Goal: Transaction & Acquisition: Obtain resource

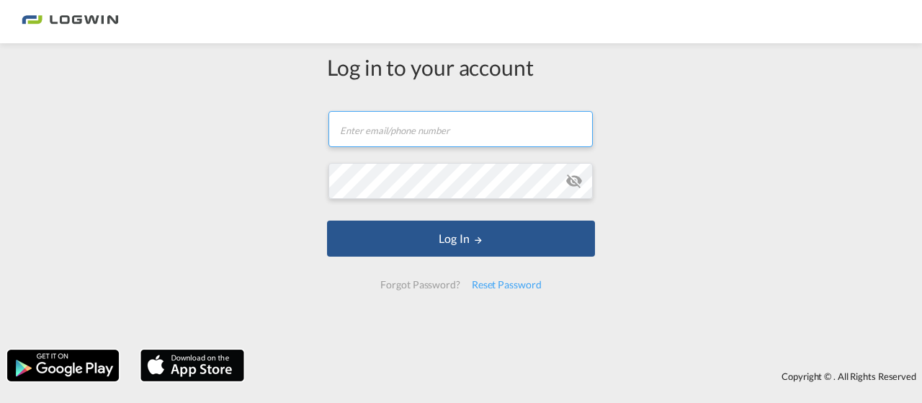
click at [473, 141] on input "text" at bounding box center [461, 129] width 264 height 36
type input "[PERSON_NAME][EMAIL_ADDRESS][PERSON_NAME][DOMAIN_NAME]"
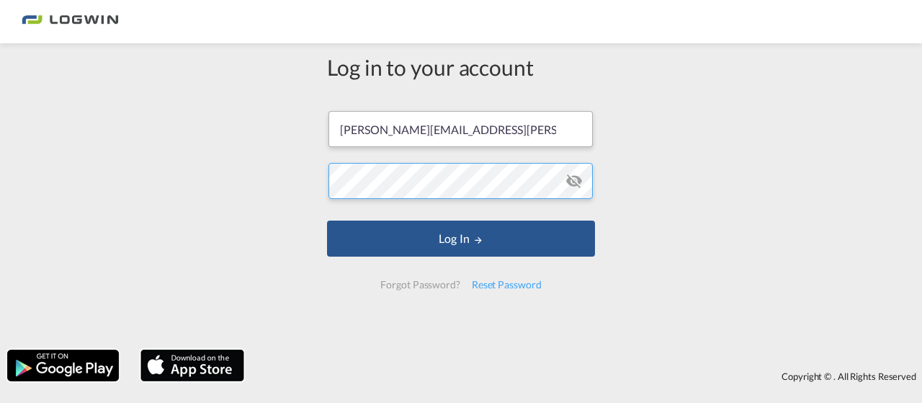
click at [327, 221] on button "Log In" at bounding box center [461, 239] width 268 height 36
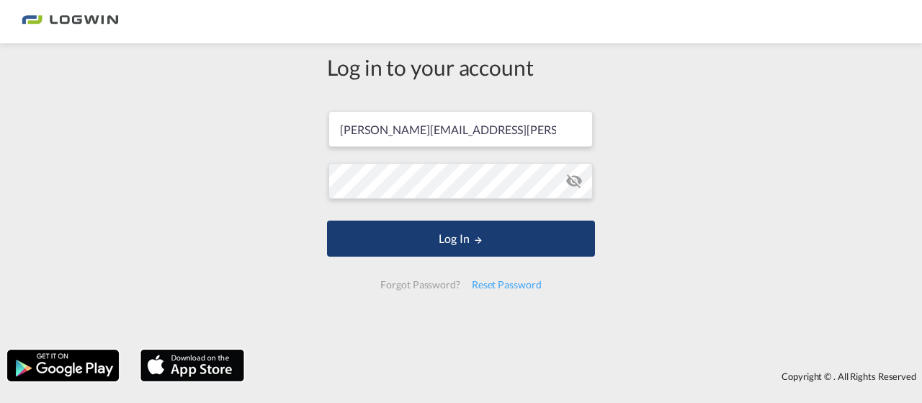
click at [460, 229] on button "Log In" at bounding box center [461, 239] width 268 height 36
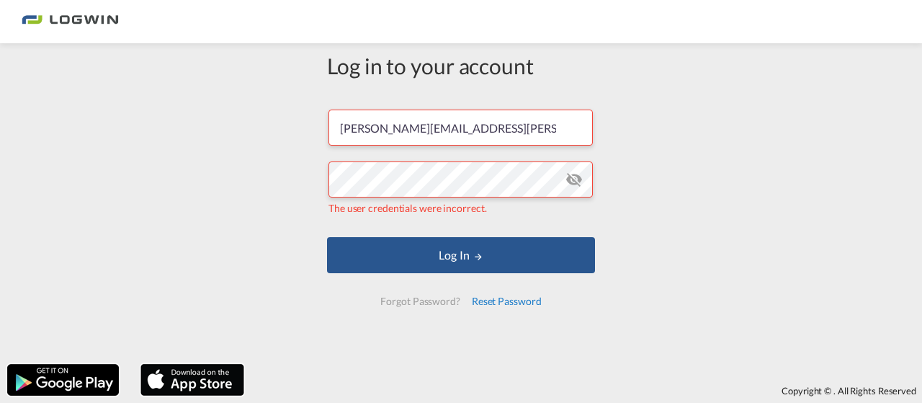
click at [495, 302] on div "Reset Password" at bounding box center [506, 301] width 81 height 26
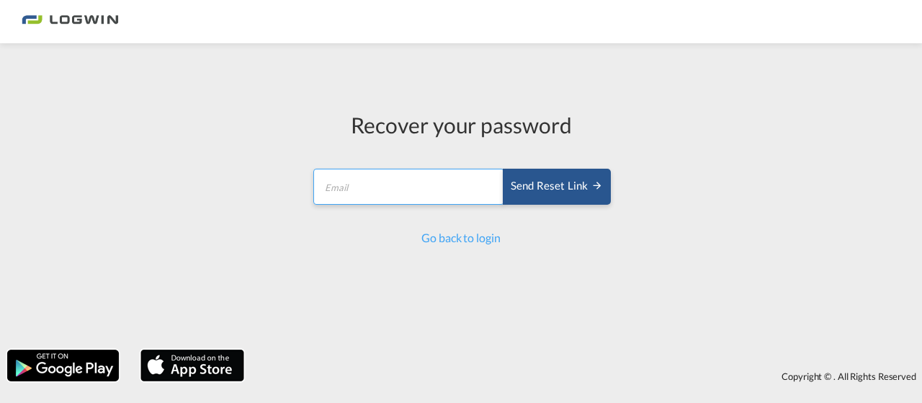
click at [437, 189] on input "email" at bounding box center [408, 187] width 191 height 36
type input "[PERSON_NAME][EMAIL_ADDRESS][PERSON_NAME][DOMAIN_NAME]"
click at [503, 169] on button "Send reset link" at bounding box center [557, 187] width 108 height 36
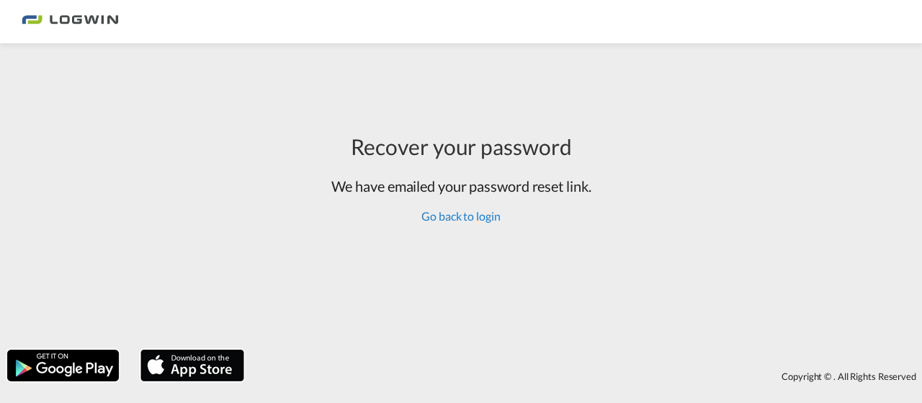
click at [476, 217] on link "Go back to login" at bounding box center [461, 216] width 79 height 14
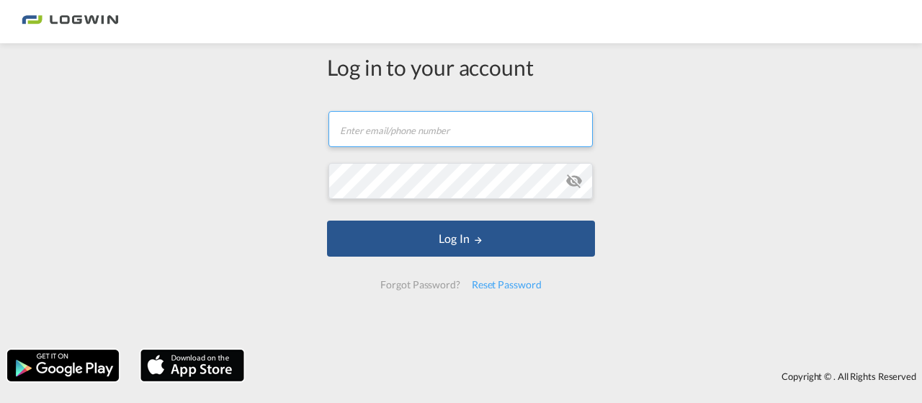
click at [381, 125] on input "text" at bounding box center [461, 129] width 264 height 36
type input "[PERSON_NAME][EMAIL_ADDRESS][PERSON_NAME][DOMAIN_NAME]"
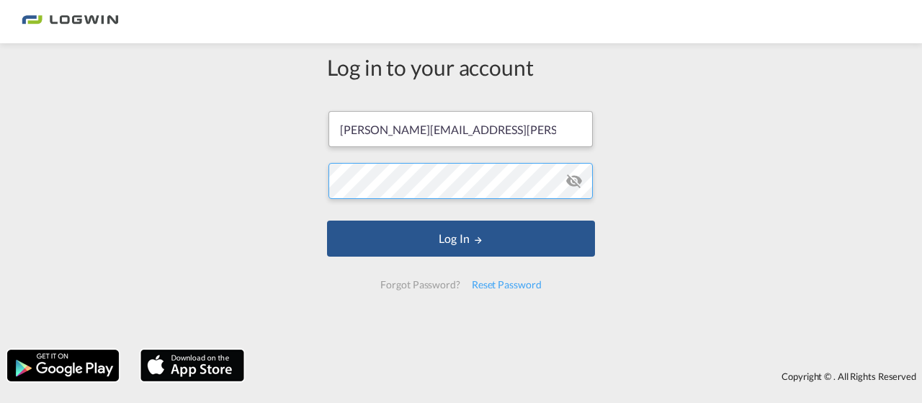
click at [327, 221] on button "Log In" at bounding box center [461, 239] width 268 height 36
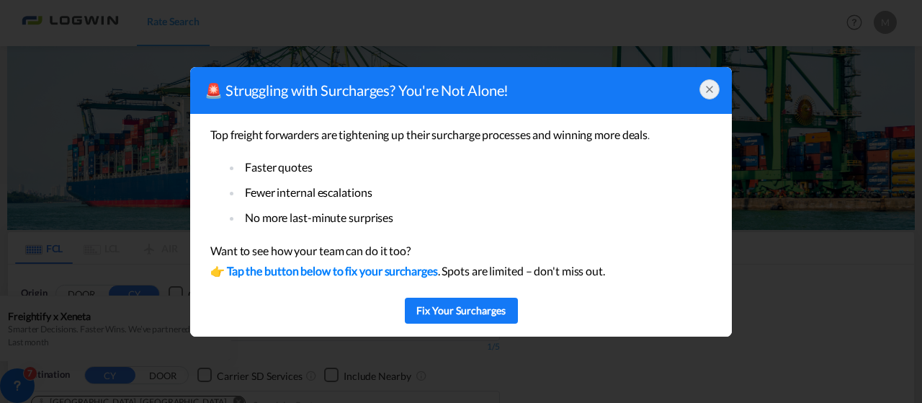
click at [715, 89] on icon at bounding box center [710, 90] width 12 height 12
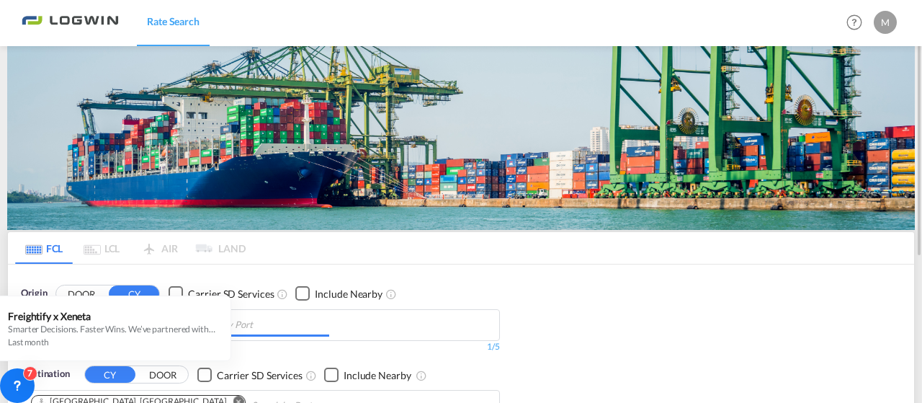
click at [210, 313] on input "Chips input." at bounding box center [260, 324] width 137 height 23
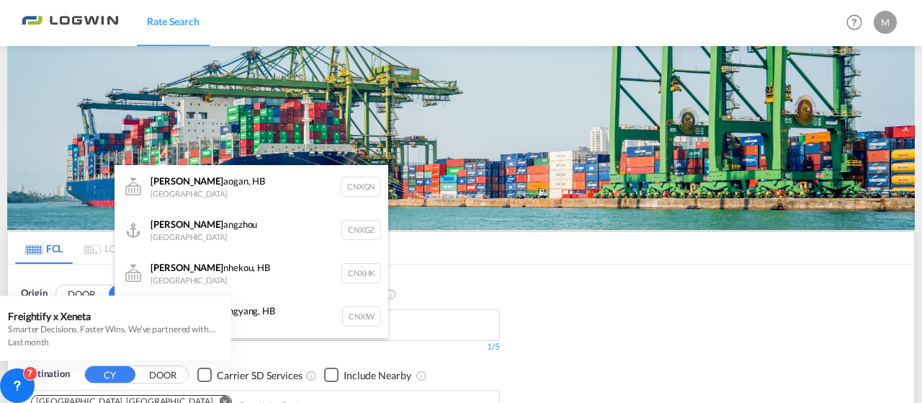
type input "xi"
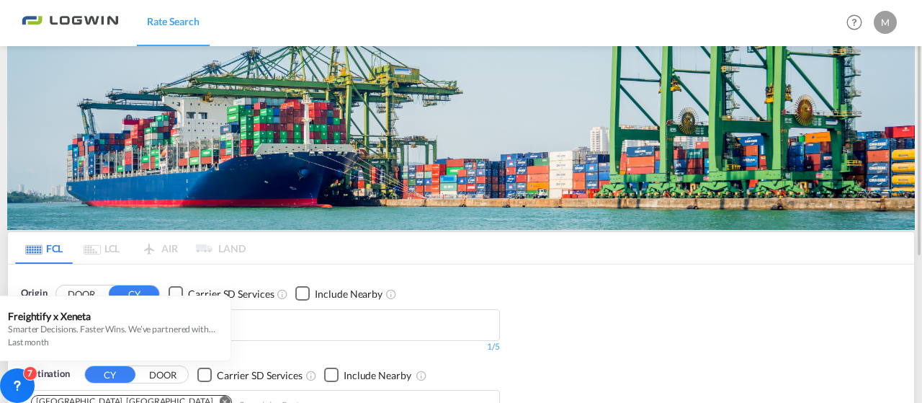
click at [174, 315] on md-icon "Remove" at bounding box center [179, 320] width 11 height 11
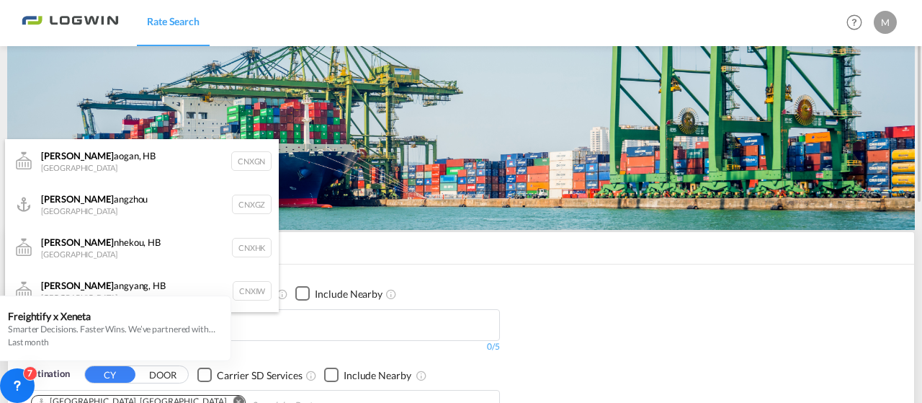
click at [339, 328] on body "Rate Search Rate Search Help Resources Product Release M My Profile Logout FCL …" at bounding box center [461, 201] width 922 height 403
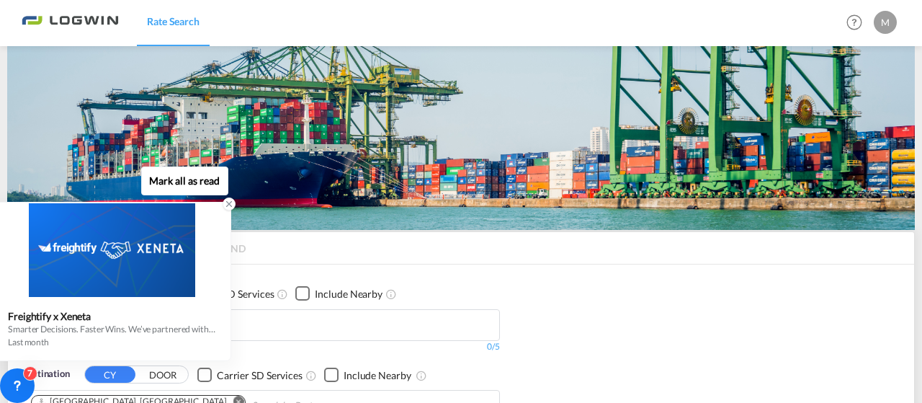
click at [141, 323] on div "Smarter Decisions. Faster Wins. We’ve partnered with Xeneta, the global leader …" at bounding box center [112, 329] width 208 height 12
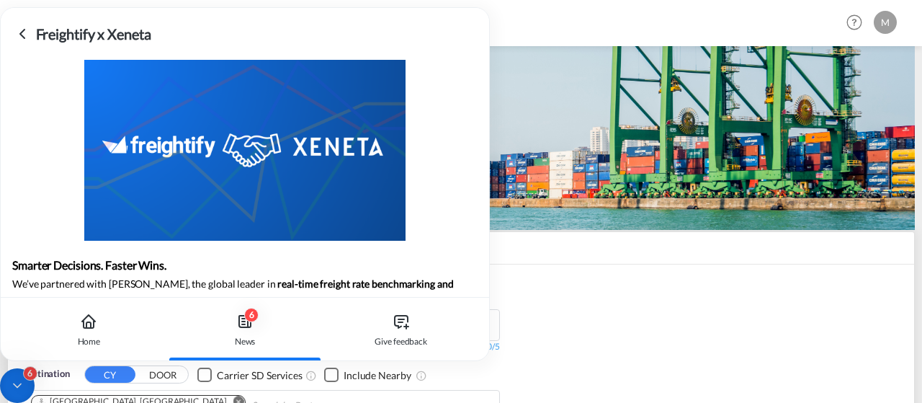
click at [32, 32] on div "Freightify x Xeneta" at bounding box center [245, 34] width 463 height 22
click at [22, 31] on icon at bounding box center [22, 34] width 4 height 9
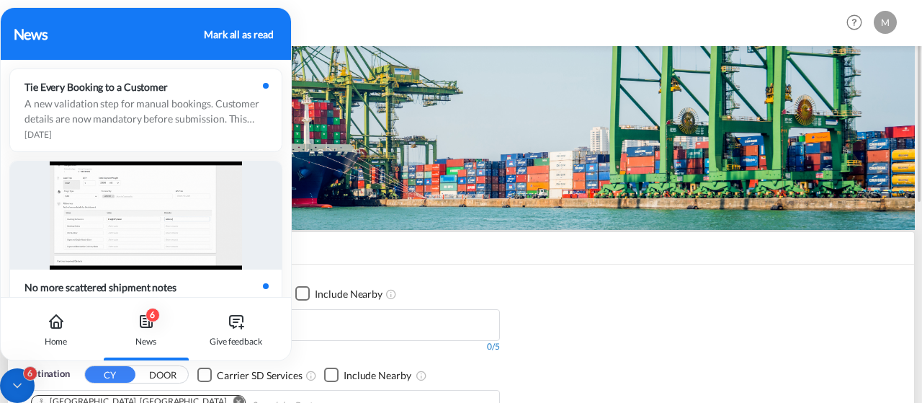
click at [401, 341] on div "0/5" at bounding box center [260, 347] width 479 height 12
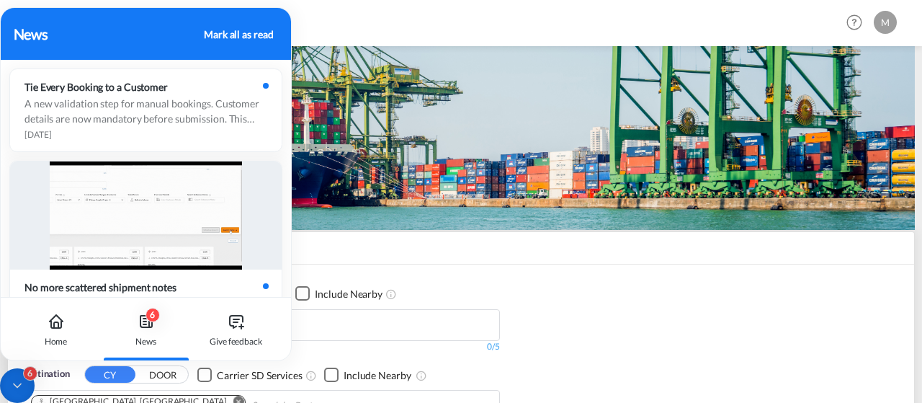
drag, startPoint x: 246, startPoint y: 20, endPoint x: 249, endPoint y: 33, distance: 13.2
click at [249, 33] on div "News Mark all as read" at bounding box center [146, 34] width 290 height 52
click at [249, 33] on div "Mark all as read" at bounding box center [238, 34] width 69 height 15
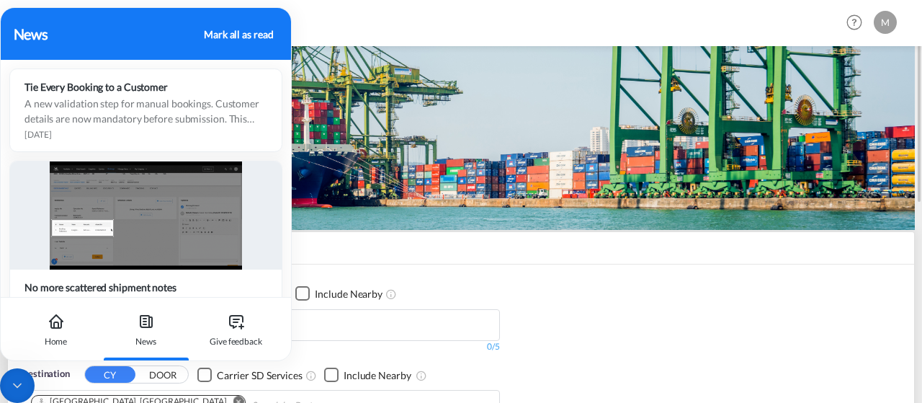
click at [389, 266] on div "Origin DOOR CY Carrier SD Services Include Nearby 0/5 0/ Destination CY DOOR Ca…" at bounding box center [461, 352] width 907 height 177
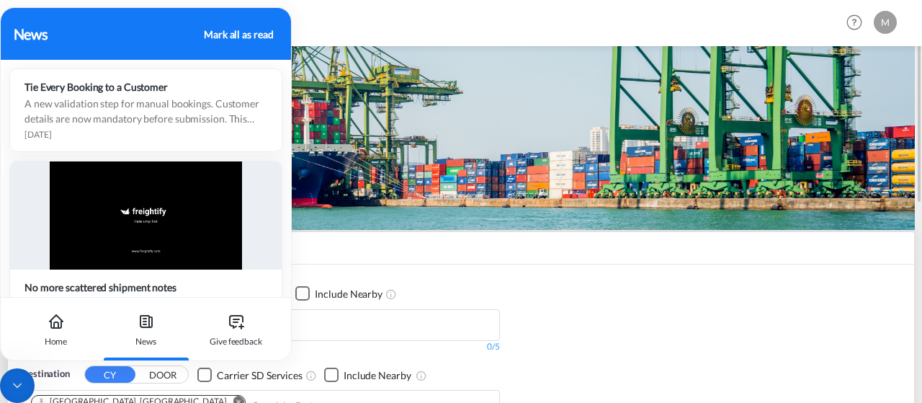
click at [391, 353] on div "Origin DOOR CY Carrier SD Services Include Nearby 0/5 0/" at bounding box center [261, 319] width 494 height 81
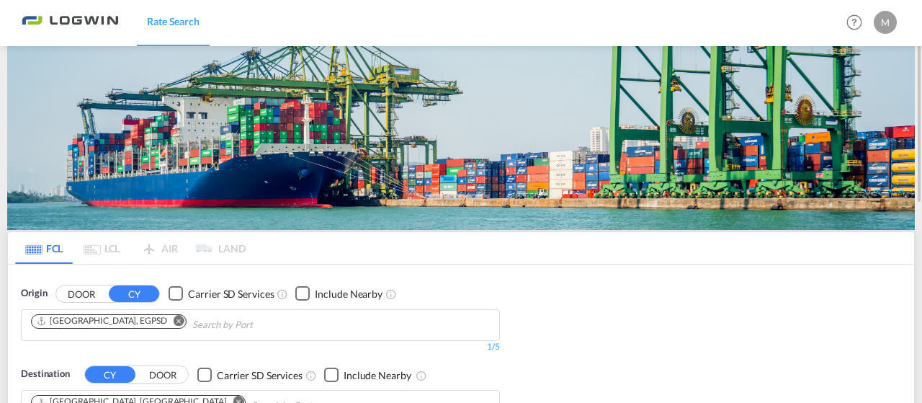
click at [174, 320] on md-icon "Remove" at bounding box center [179, 320] width 11 height 11
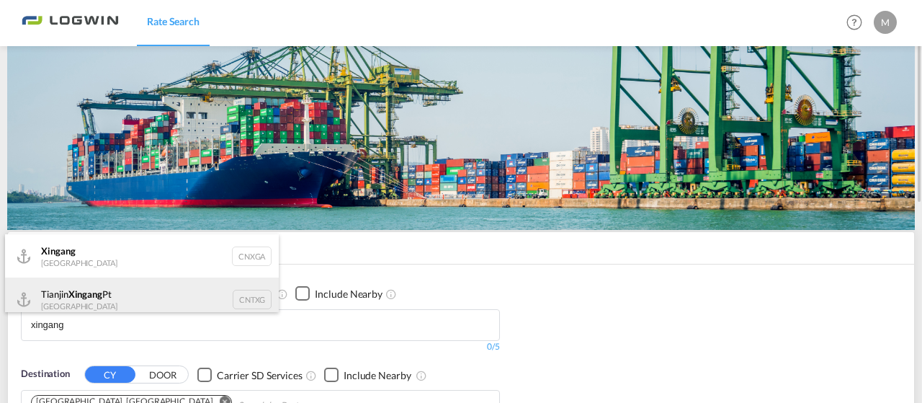
type input "xingang"
click at [150, 293] on div "Tianjin Xingang Pt China CNTXG" at bounding box center [142, 298] width 274 height 43
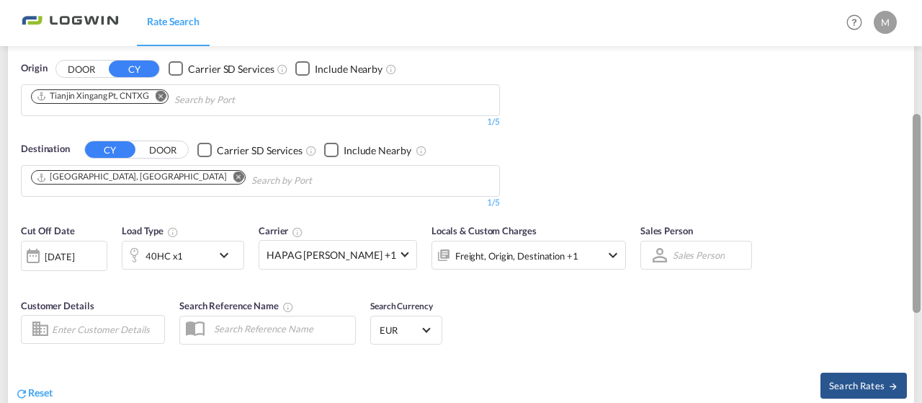
scroll to position [399, 0]
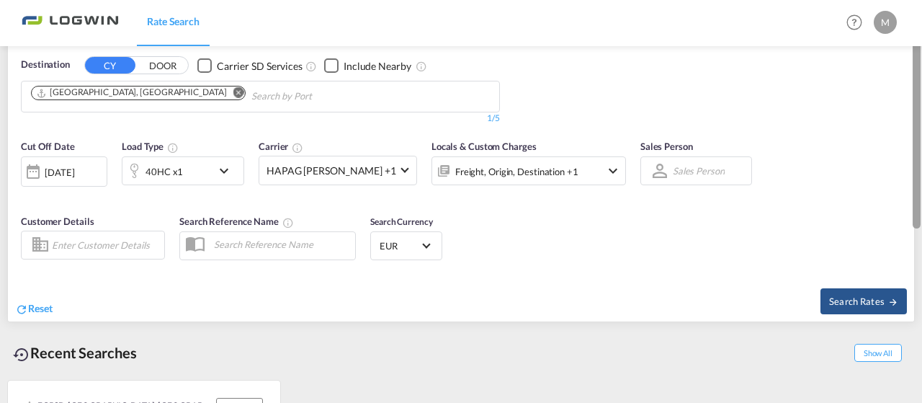
drag, startPoint x: 917, startPoint y: 186, endPoint x: 922, endPoint y: 296, distance: 110.4
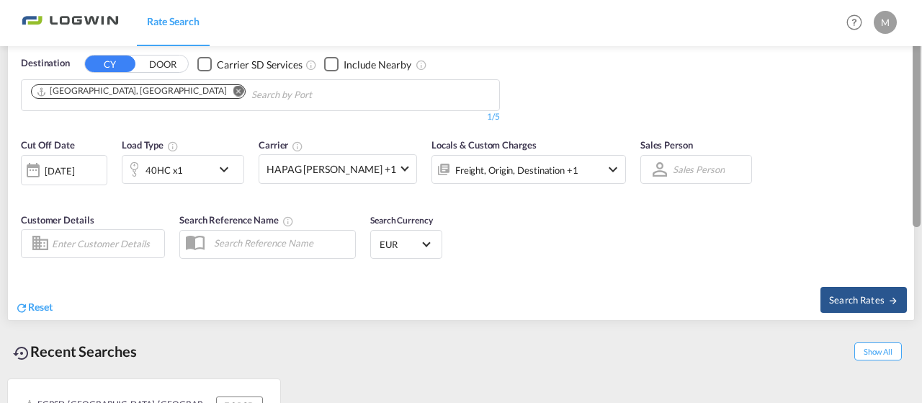
click at [922, 296] on div at bounding box center [921, 115] width 3 height 397
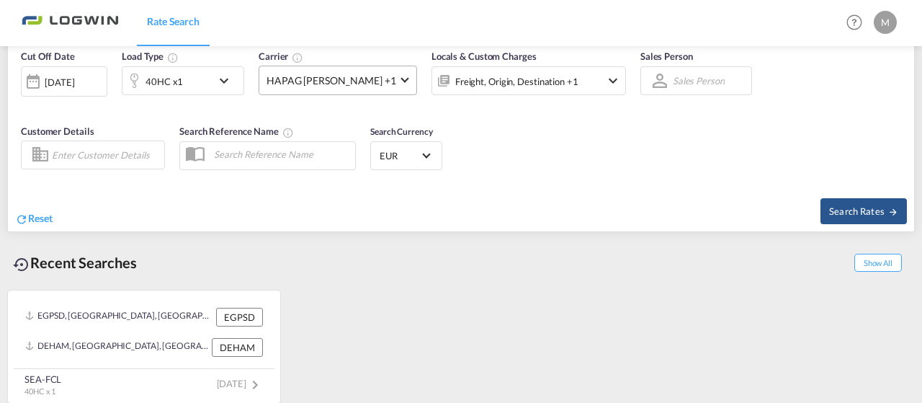
click at [335, 77] on span "HAPAG [PERSON_NAME] +1" at bounding box center [332, 81] width 130 height 14
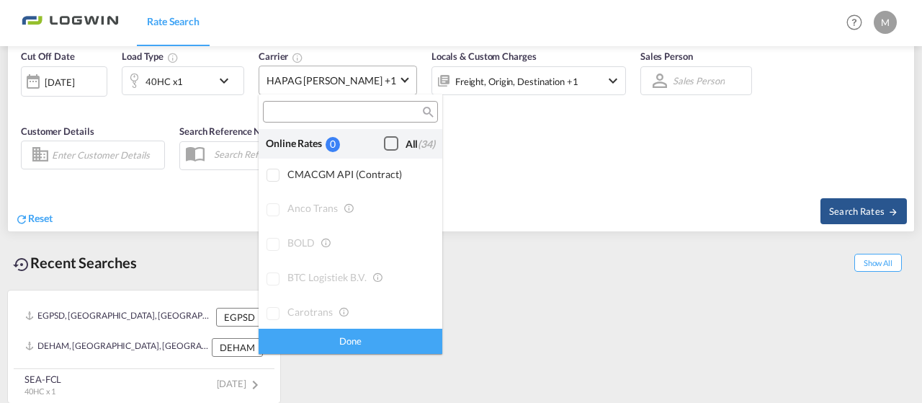
scroll to position [2198, 0]
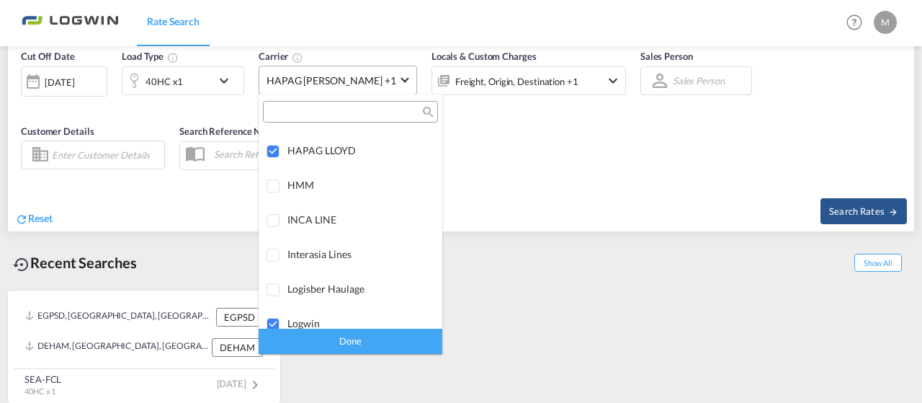
click at [335, 77] on md-backdrop at bounding box center [461, 201] width 922 height 403
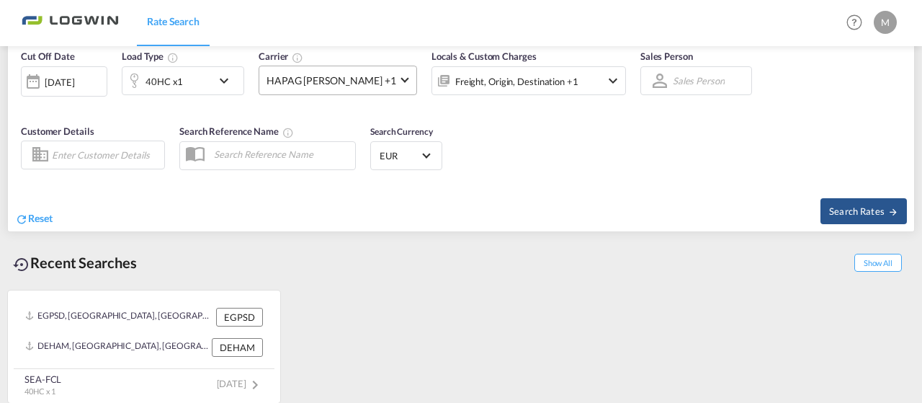
click at [362, 83] on md-select-value "HAPAG [PERSON_NAME] +1" at bounding box center [337, 80] width 157 height 28
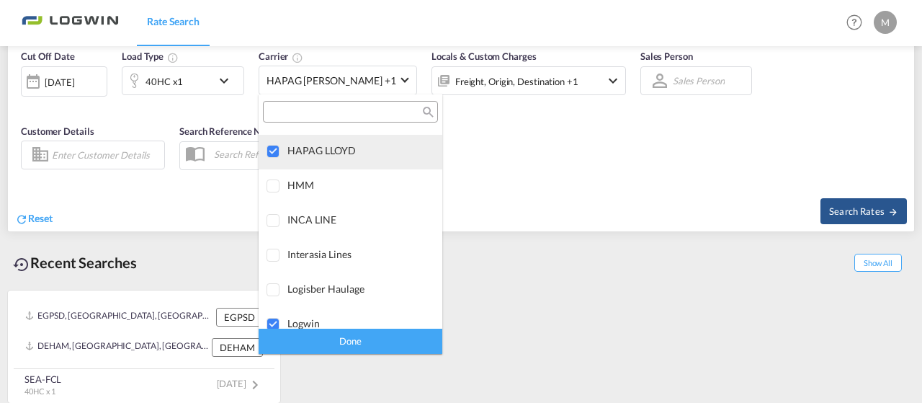
click at [281, 152] on div at bounding box center [274, 152] width 14 height 14
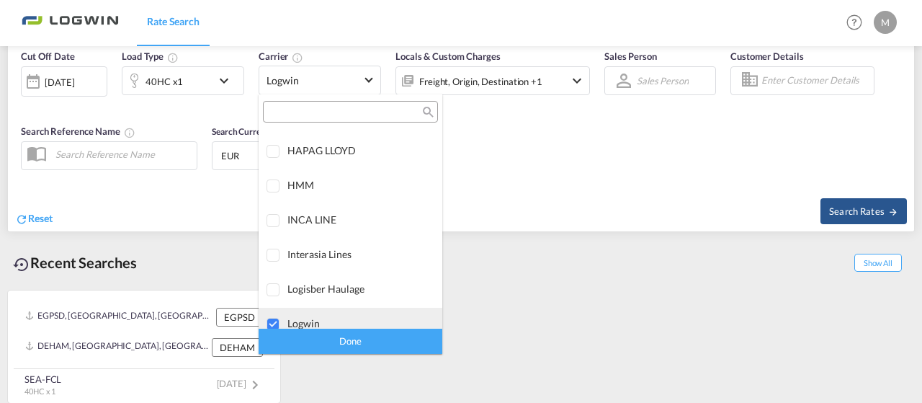
click at [274, 319] on div at bounding box center [274, 325] width 14 height 14
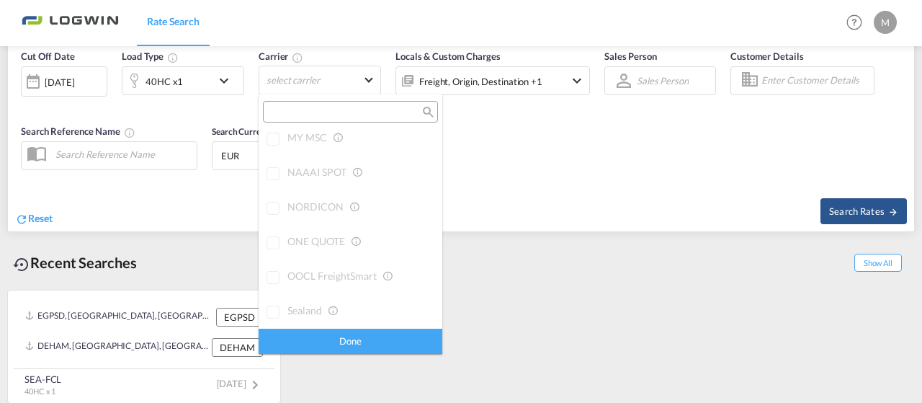
scroll to position [0, 0]
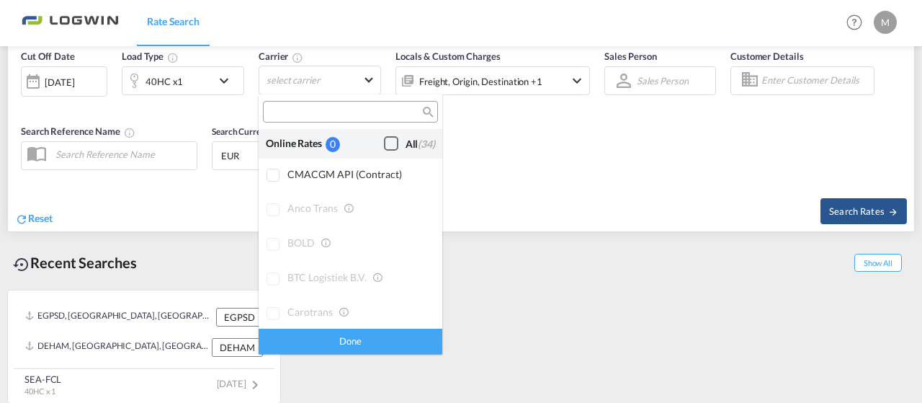
click at [384, 147] on div "Checkbox No Ink" at bounding box center [391, 143] width 14 height 14
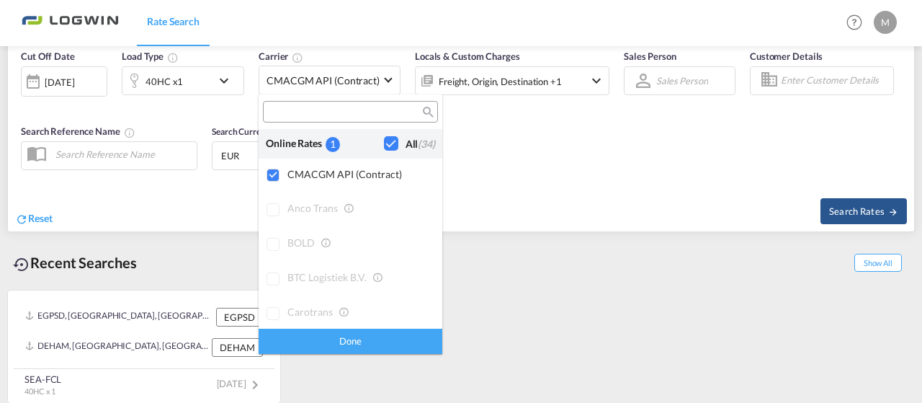
click at [359, 329] on div "Done" at bounding box center [351, 341] width 184 height 25
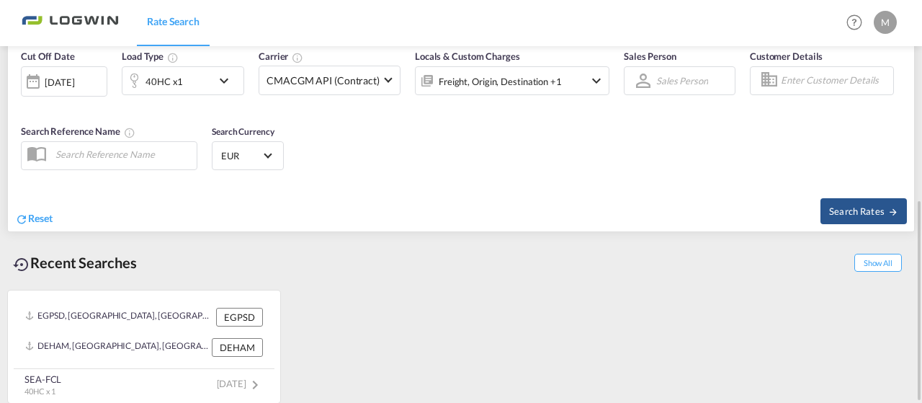
click at [564, 84] on div "Freight, Origin, Destination +1" at bounding box center [493, 80] width 154 height 29
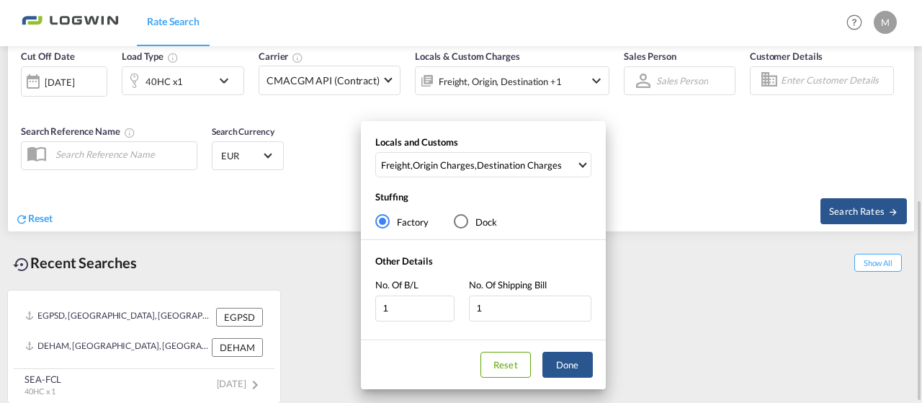
click at [564, 84] on div "Locals and Customs Freight , Origin Charges , Destination Charges Clear All Sel…" at bounding box center [461, 201] width 922 height 403
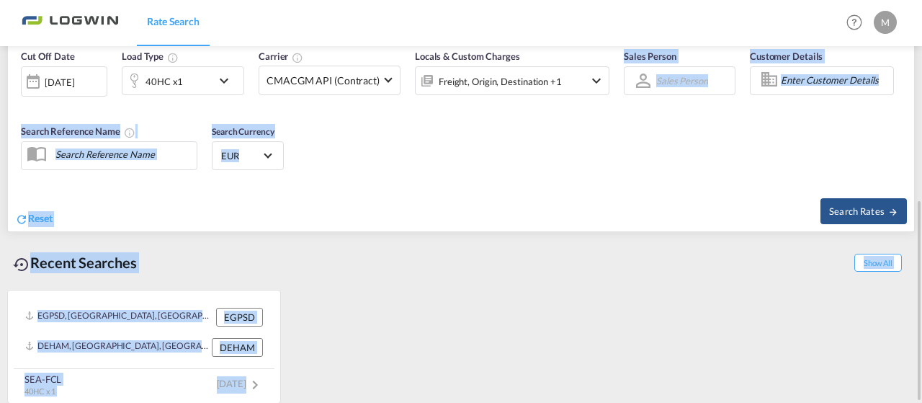
click at [597, 135] on div "Cut Off Date 11 Aug 2025 11/08/2025 Load Type 40HC x1 Carrier CMACGM API (Contr…" at bounding box center [461, 112] width 907 height 141
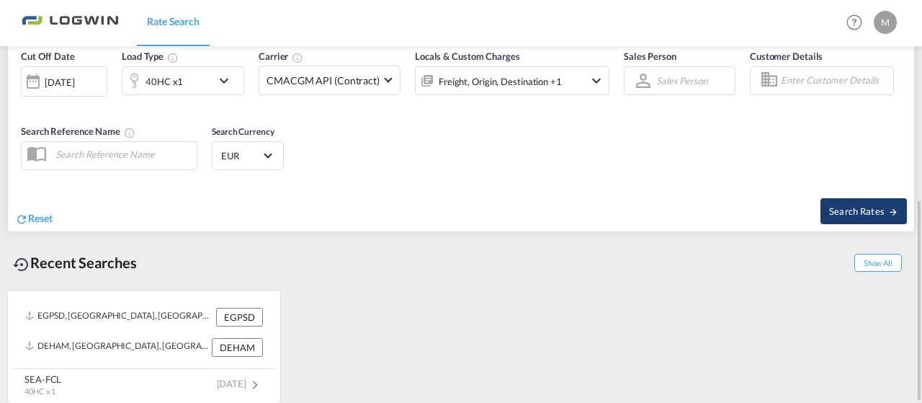
click at [845, 211] on span "Search Rates" at bounding box center [863, 211] width 69 height 12
type input "CNTXG to DEHAM / 11 Aug 2025"
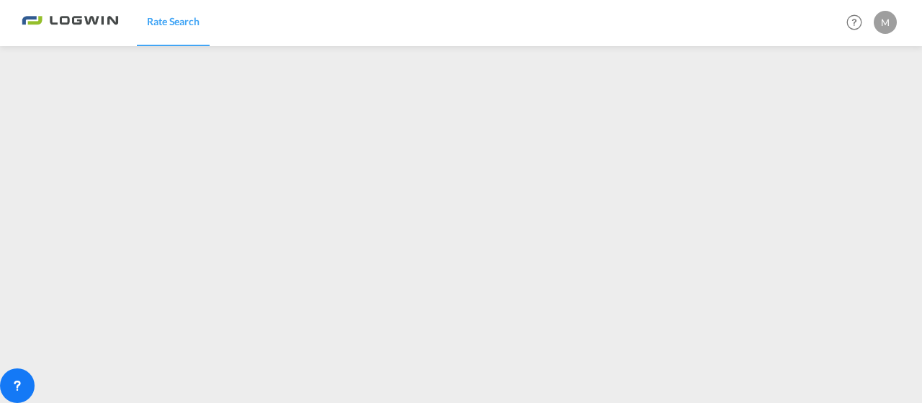
click at [884, 21] on div "M" at bounding box center [885, 22] width 23 height 23
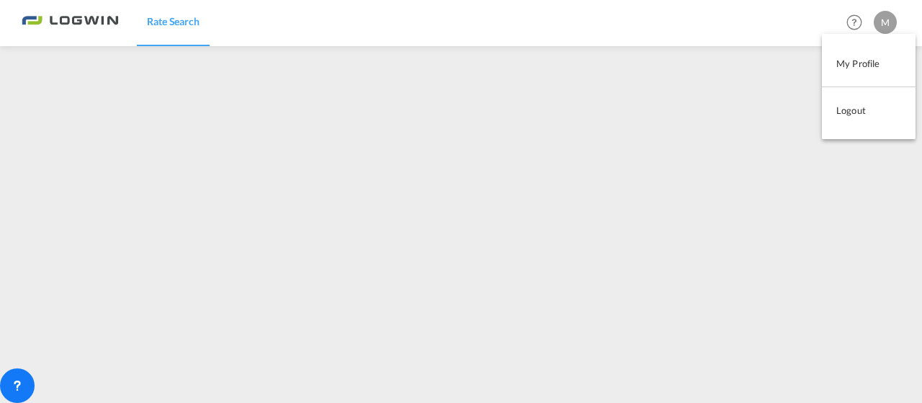
click at [884, 21] on md-backdrop at bounding box center [461, 201] width 922 height 403
